Goal: Information Seeking & Learning: Learn about a topic

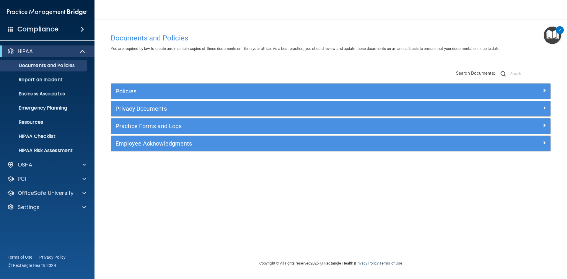
click at [56, 32] on h4 "Compliance" at bounding box center [37, 29] width 41 height 8
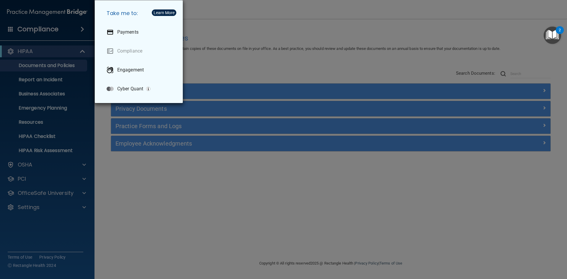
click at [328, 38] on div "Take me to: Payments Compliance Engagement Cyber Quant" at bounding box center [283, 139] width 567 height 279
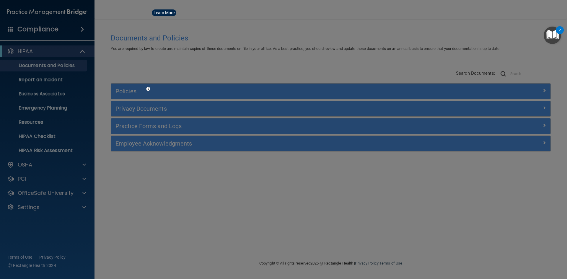
click at [328, 38] on div "Take me to: Payments Compliance Engagement Cyber Quant" at bounding box center [283, 139] width 567 height 279
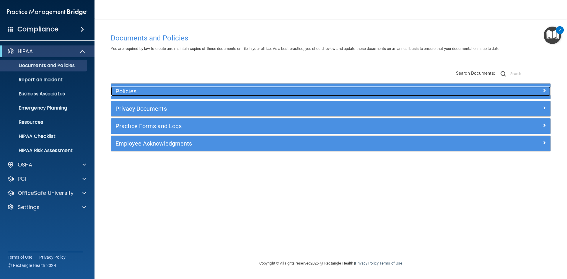
click at [173, 90] on h5 "Policies" at bounding box center [275, 91] width 321 height 6
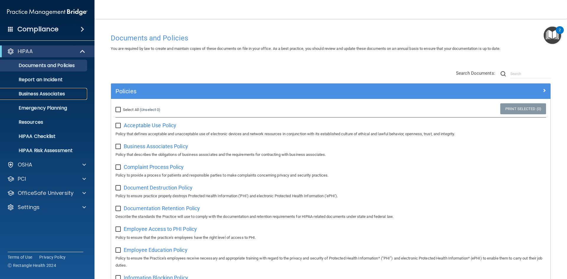
click at [65, 91] on p "Business Associates" at bounding box center [44, 94] width 81 height 6
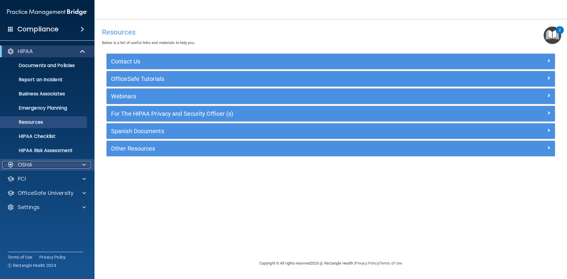
click at [36, 161] on div "OSHA" at bounding box center [39, 164] width 73 height 7
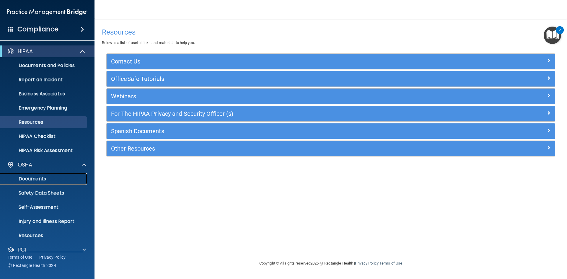
click at [36, 178] on p "Documents" at bounding box center [44, 179] width 81 height 6
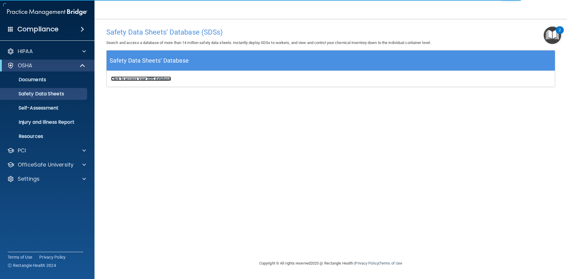
click at [122, 80] on b "Click to access your SDS database" at bounding box center [141, 78] width 60 height 4
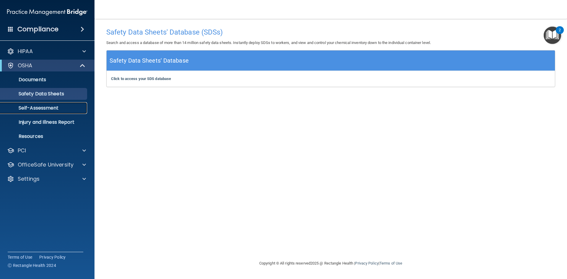
click at [48, 105] on p "Self-Assessment" at bounding box center [44, 108] width 81 height 6
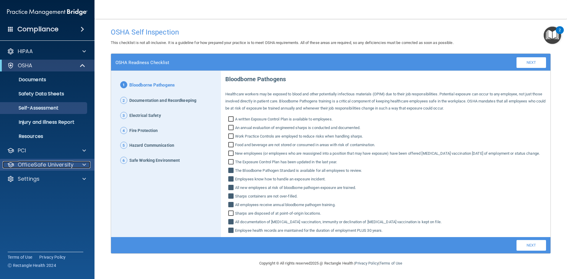
click at [43, 162] on p "OfficeSafe University" at bounding box center [46, 164] width 56 height 7
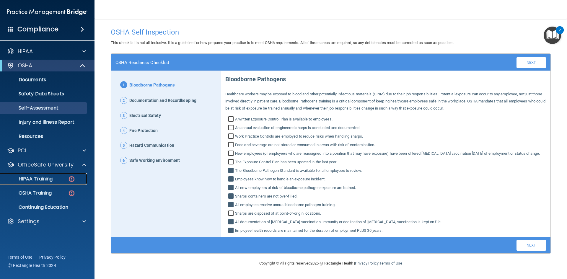
click at [43, 181] on p "HIPAA Training" at bounding box center [28, 179] width 49 height 6
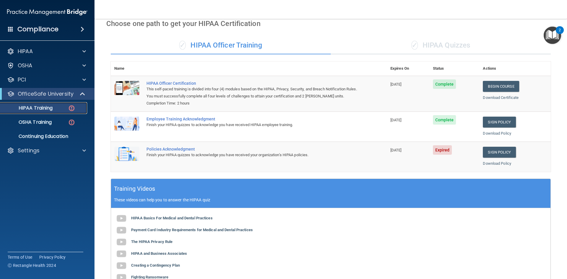
scroll to position [17, 0]
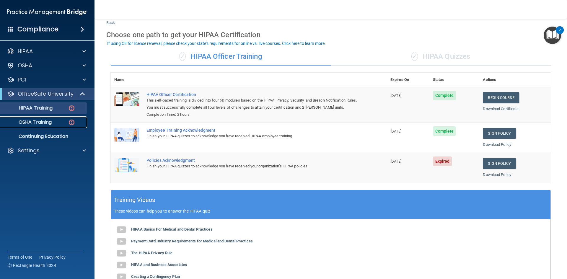
click at [41, 117] on link "OSHA Training" at bounding box center [40, 122] width 93 height 12
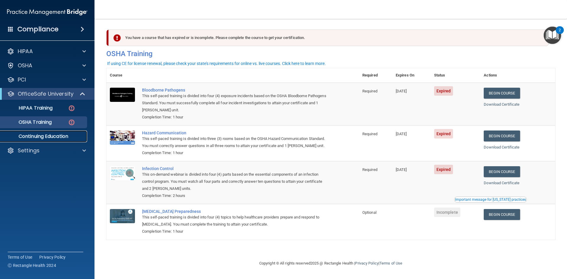
click at [41, 135] on p "Continuing Education" at bounding box center [44, 136] width 81 height 6
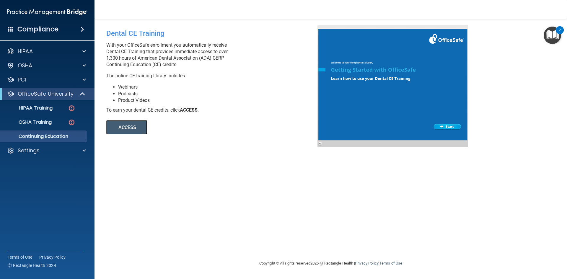
click at [120, 124] on button "ACCESS" at bounding box center [126, 127] width 41 height 14
click at [55, 146] on div "Settings" at bounding box center [47, 151] width 95 height 12
click at [56, 151] on div "Settings" at bounding box center [39, 150] width 73 height 7
click at [47, 182] on link "My Users" at bounding box center [40, 179] width 93 height 12
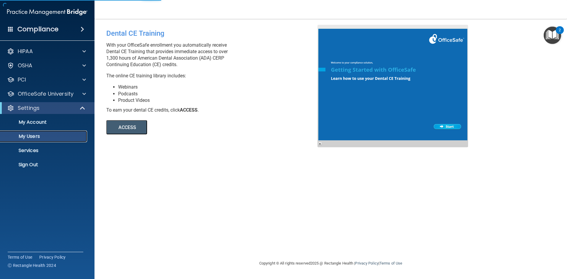
select select "20"
